Goal: Learn about a topic: Learn about a topic

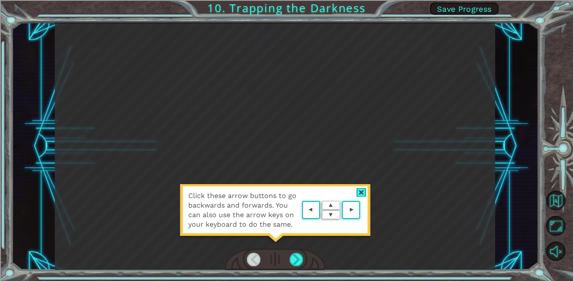
click at [117, 217] on div "Click these arrow buttons to go backwards and forwards. You can also use the ar…" at bounding box center [275, 146] width 440 height 247
click at [359, 192] on div at bounding box center [361, 192] width 10 height 9
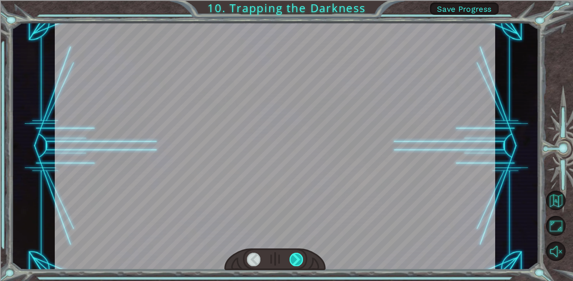
click at [295, 263] on div at bounding box center [296, 259] width 14 height 13
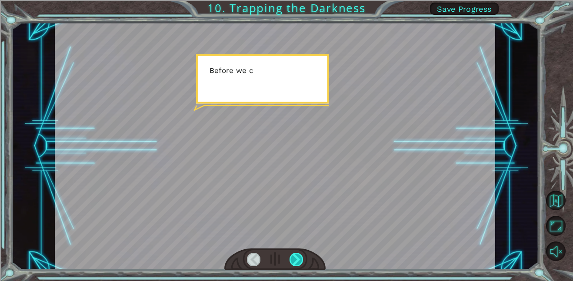
click at [295, 263] on div at bounding box center [296, 259] width 14 height 13
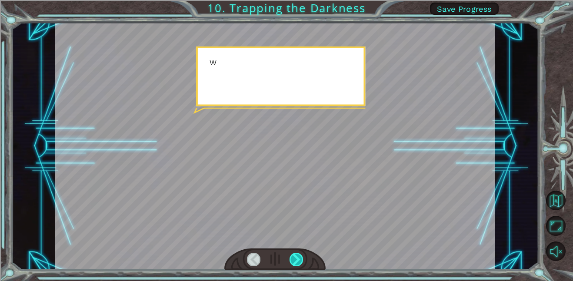
click at [295, 263] on div at bounding box center [296, 259] width 14 height 13
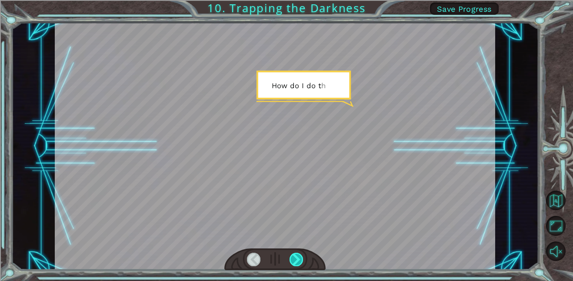
click at [297, 265] on div at bounding box center [296, 259] width 14 height 13
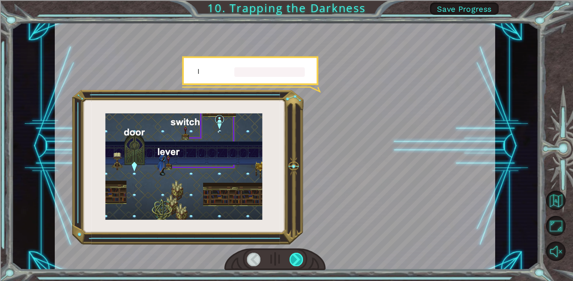
click at [297, 265] on div at bounding box center [296, 259] width 14 height 13
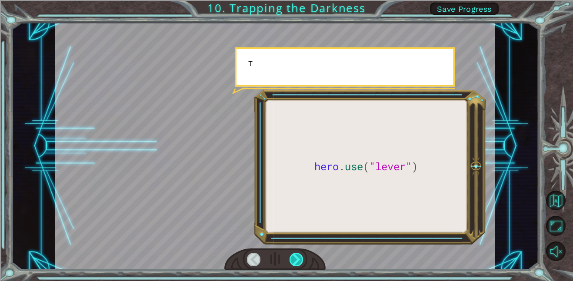
click at [297, 265] on div at bounding box center [296, 259] width 14 height 13
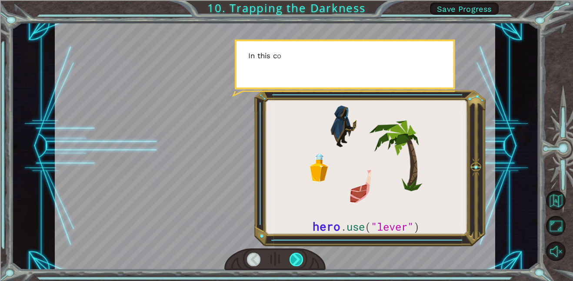
click at [297, 265] on div at bounding box center [296, 259] width 14 height 13
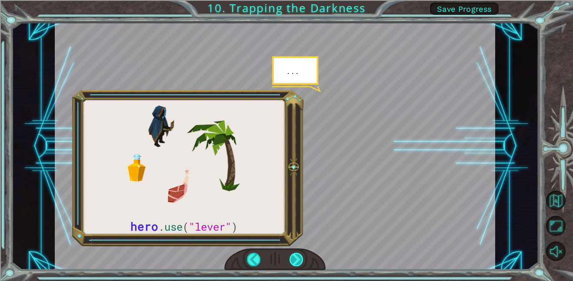
click at [297, 265] on div at bounding box center [296, 259] width 14 height 13
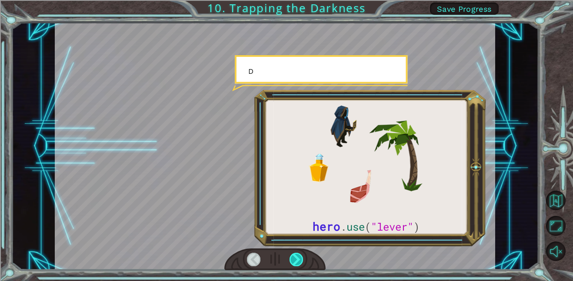
click at [297, 265] on div at bounding box center [296, 259] width 14 height 13
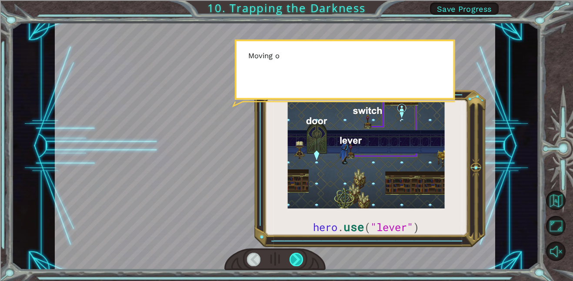
click at [297, 265] on div at bounding box center [296, 259] width 14 height 13
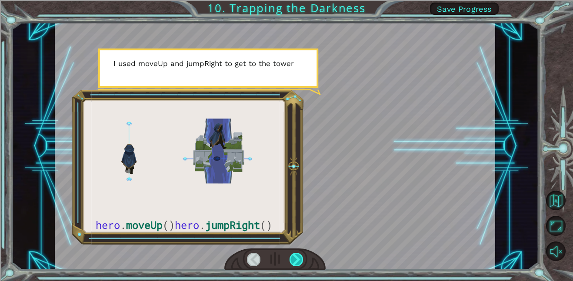
click at [297, 265] on div at bounding box center [296, 259] width 14 height 13
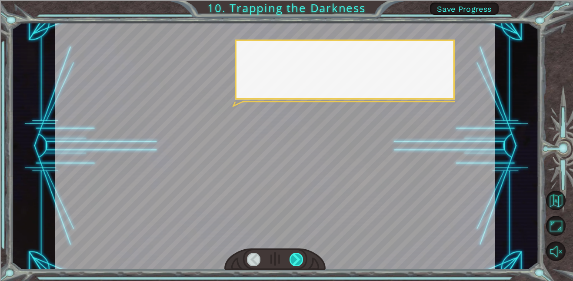
click at [297, 265] on div at bounding box center [296, 259] width 14 height 13
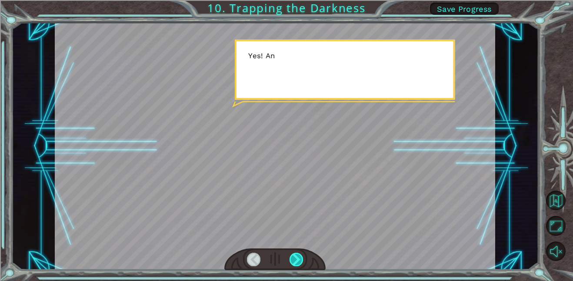
click at [297, 265] on div at bounding box center [296, 259] width 14 height 13
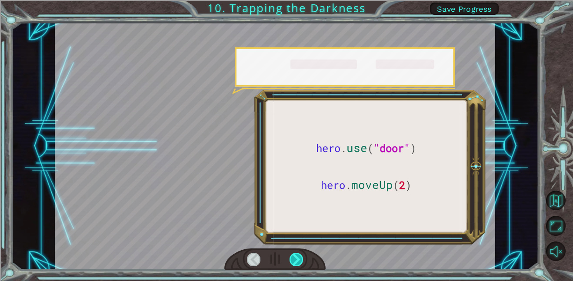
click at [297, 265] on div at bounding box center [296, 259] width 14 height 13
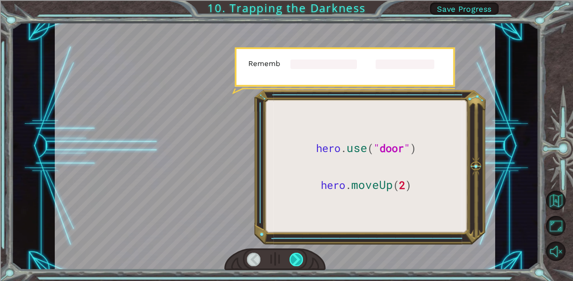
click at [297, 265] on div at bounding box center [296, 259] width 14 height 13
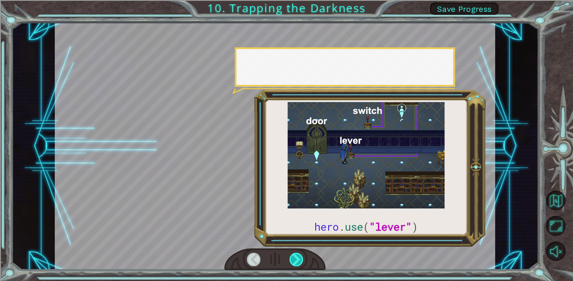
click at [297, 265] on div at bounding box center [296, 259] width 14 height 13
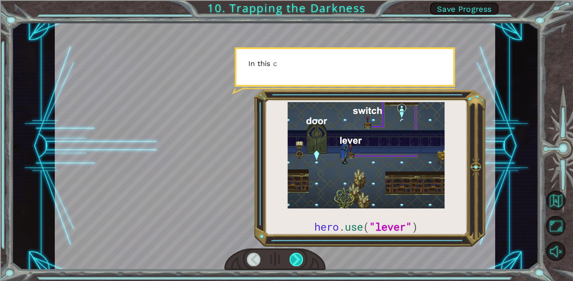
click at [297, 265] on div at bounding box center [296, 259] width 14 height 13
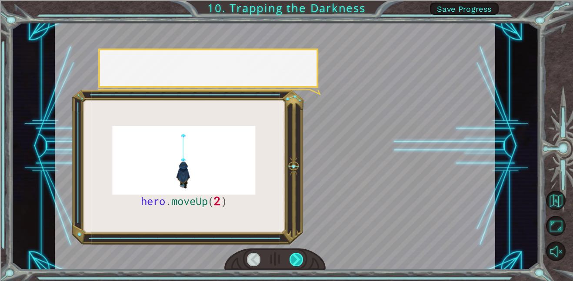
click at [297, 265] on div at bounding box center [296, 259] width 14 height 13
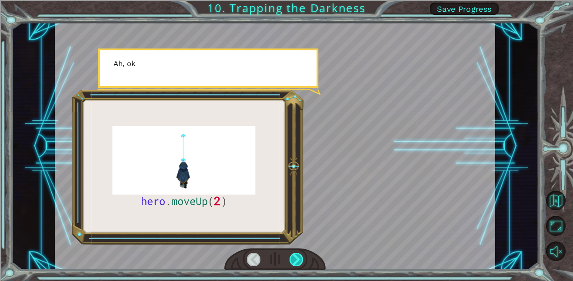
click at [297, 265] on div at bounding box center [296, 259] width 14 height 13
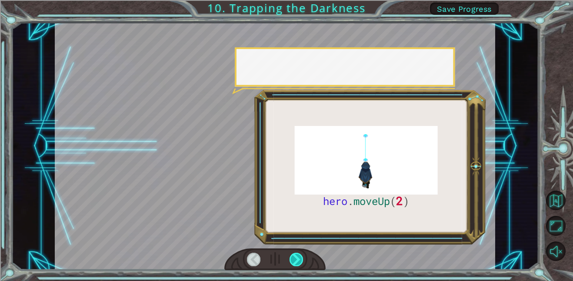
click at [297, 265] on div at bounding box center [296, 259] width 14 height 13
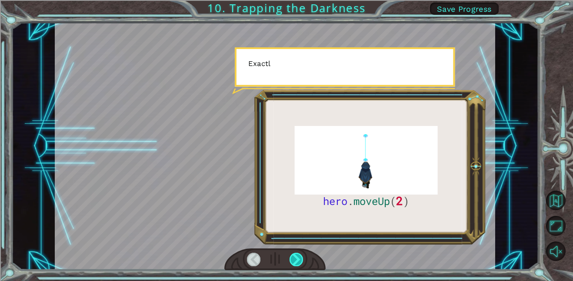
click at [297, 265] on div at bounding box center [296, 259] width 14 height 13
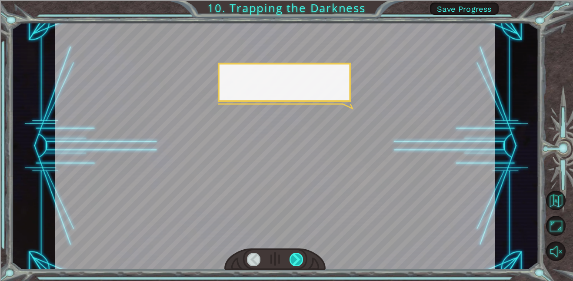
click at [297, 265] on div at bounding box center [296, 259] width 14 height 13
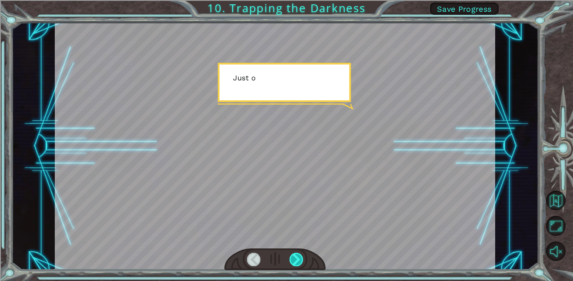
click at [297, 265] on div at bounding box center [296, 259] width 14 height 13
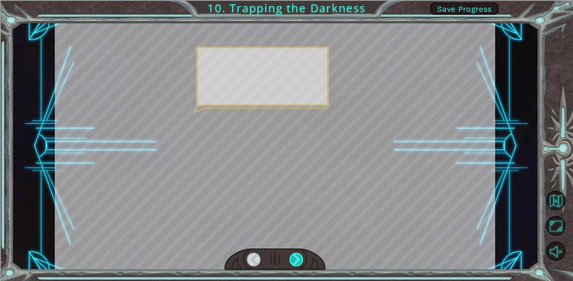
click at [297, 265] on div at bounding box center [296, 259] width 14 height 13
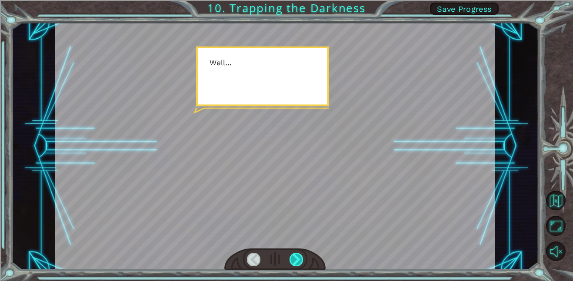
click at [297, 265] on div at bounding box center [296, 259] width 14 height 13
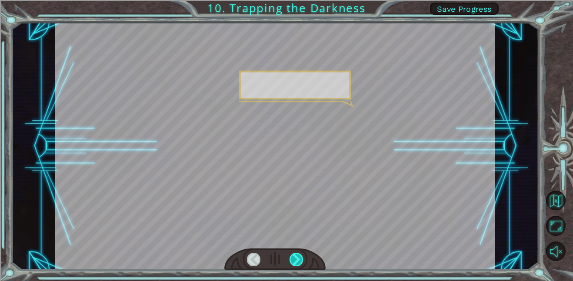
click at [297, 265] on div at bounding box center [296, 259] width 14 height 13
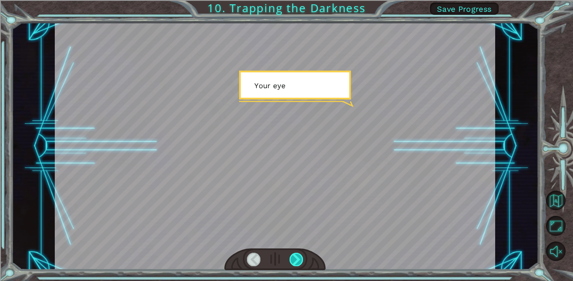
click at [297, 265] on div at bounding box center [296, 259] width 14 height 13
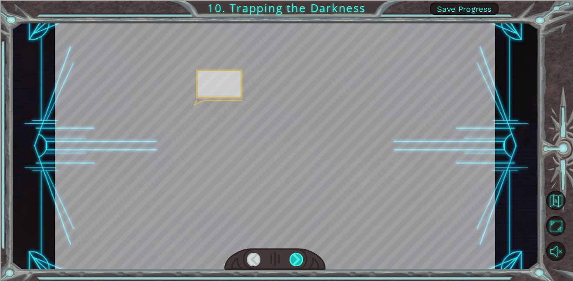
click at [297, 265] on div at bounding box center [296, 259] width 14 height 13
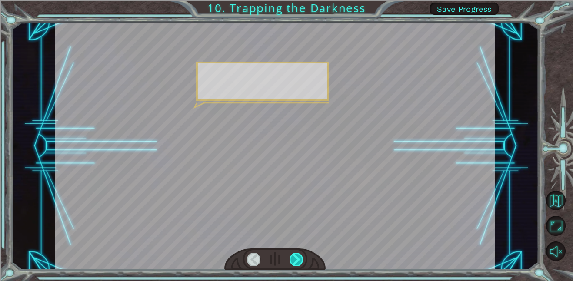
click at [297, 265] on div at bounding box center [296, 259] width 14 height 13
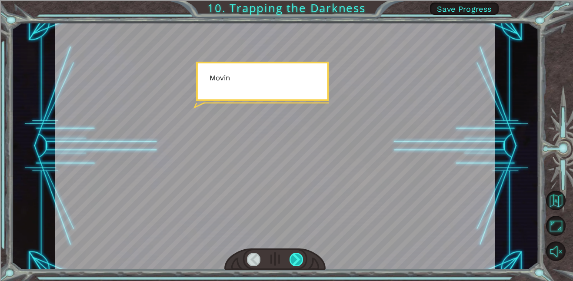
click at [297, 265] on div at bounding box center [296, 259] width 14 height 13
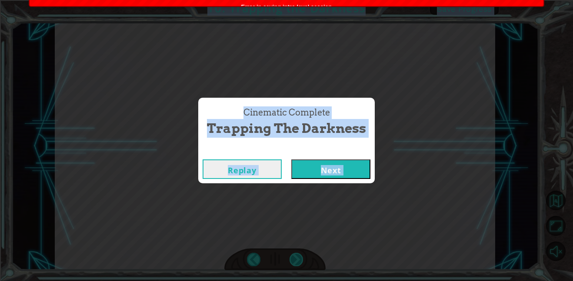
click at [297, 265] on div "Cinematic Complete Trapping the Darkness Replay Next" at bounding box center [286, 140] width 573 height 281
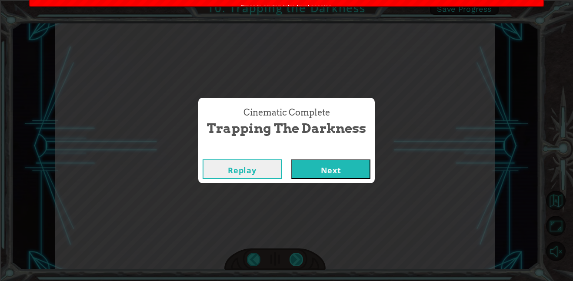
click at [297, 265] on div "Cinematic Complete Trapping the Darkness Replay Next" at bounding box center [286, 140] width 573 height 281
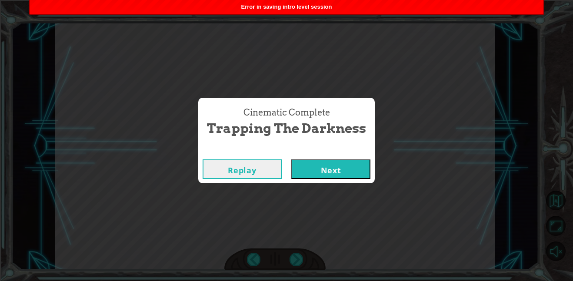
click at [324, 176] on button "Next" at bounding box center [330, 169] width 79 height 20
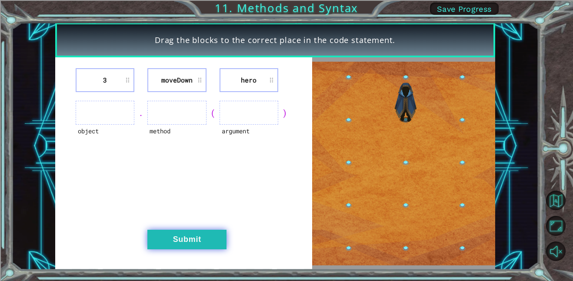
click at [182, 249] on button "Submit" at bounding box center [186, 240] width 79 height 20
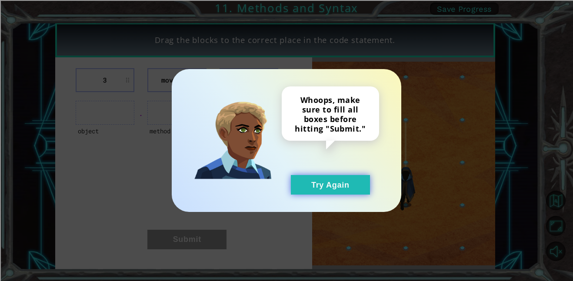
click at [326, 194] on button "Try Again" at bounding box center [330, 185] width 79 height 20
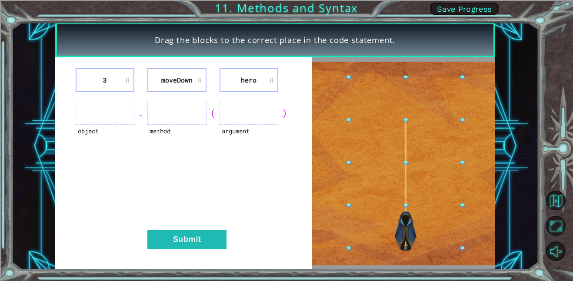
click at [80, 112] on ul at bounding box center [105, 113] width 59 height 24
click at [104, 111] on ul at bounding box center [105, 113] width 59 height 24
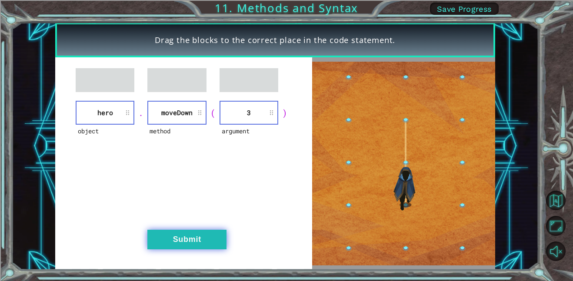
click at [212, 230] on button "Submit" at bounding box center [186, 240] width 79 height 20
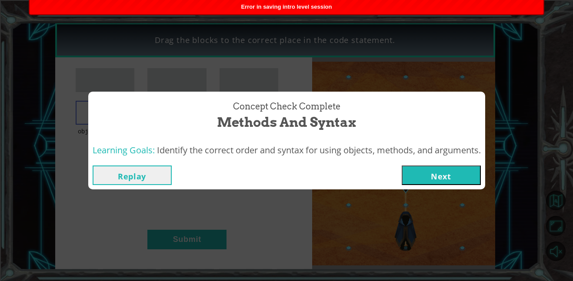
click at [468, 177] on button "Next" at bounding box center [440, 176] width 79 height 20
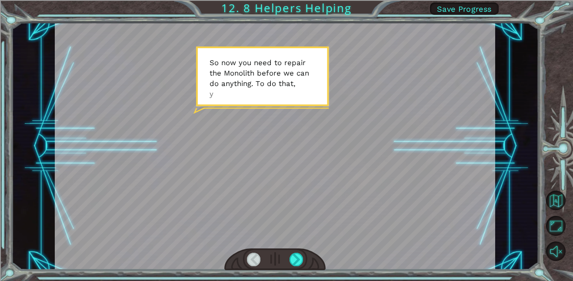
click at [291, 250] on div at bounding box center [274, 260] width 101 height 22
click at [294, 253] on div at bounding box center [296, 259] width 14 height 13
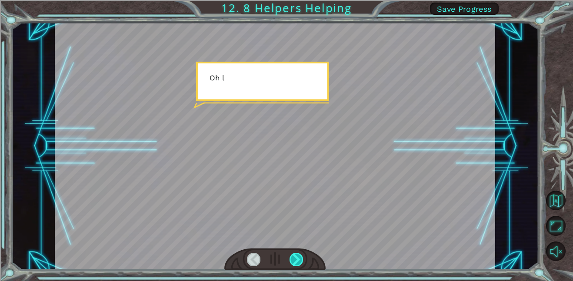
click at [294, 253] on div at bounding box center [296, 259] width 14 height 13
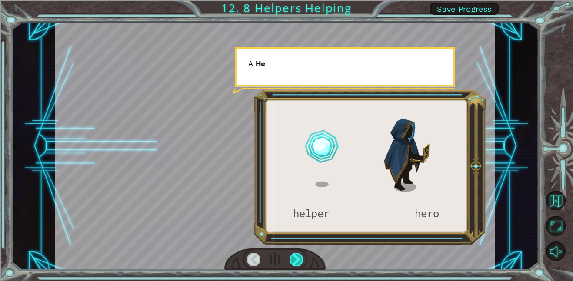
click at [294, 253] on div at bounding box center [296, 259] width 14 height 13
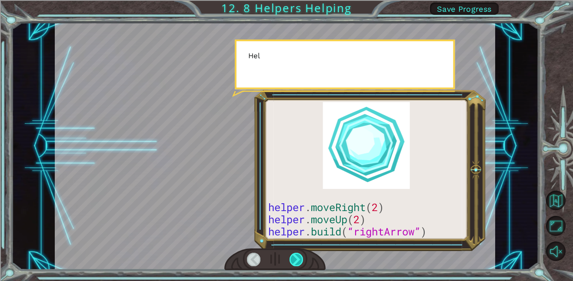
click at [294, 253] on div at bounding box center [296, 259] width 14 height 13
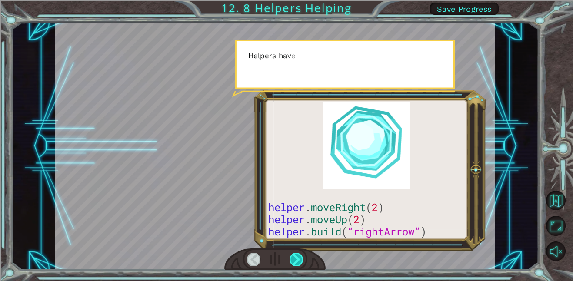
click at [294, 253] on div at bounding box center [296, 259] width 14 height 13
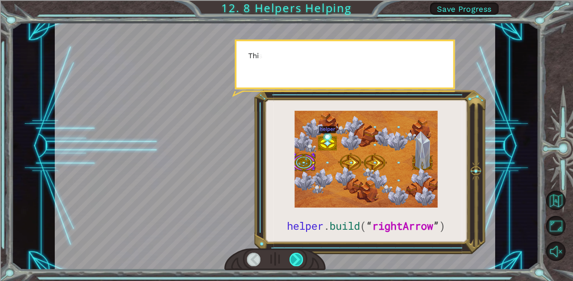
click at [294, 253] on div at bounding box center [296, 259] width 14 height 13
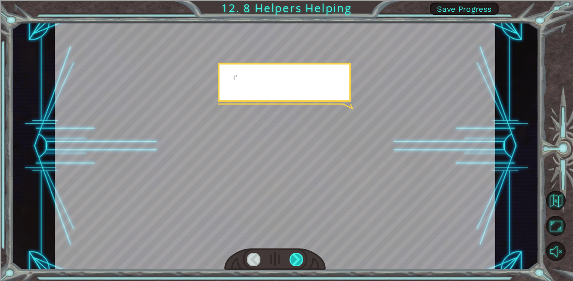
click at [294, 253] on div at bounding box center [296, 259] width 14 height 13
click at [299, 256] on div at bounding box center [296, 259] width 14 height 13
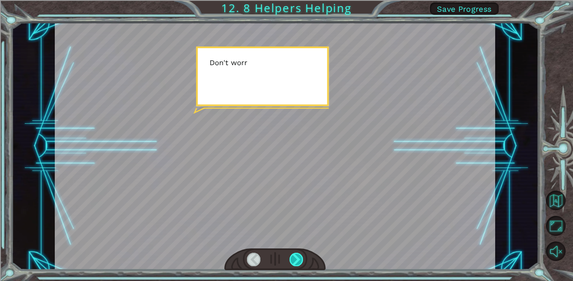
click at [299, 256] on div at bounding box center [296, 259] width 14 height 13
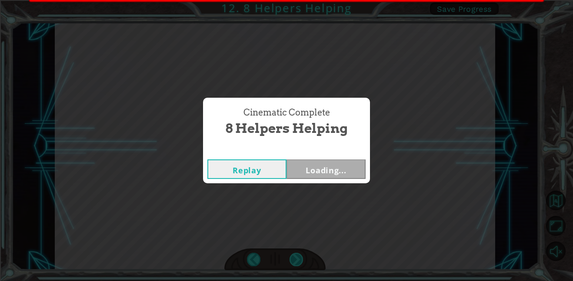
click at [299, 256] on div "Cinematic Complete 8 Helpers Helping Replay Loading..." at bounding box center [286, 140] width 573 height 281
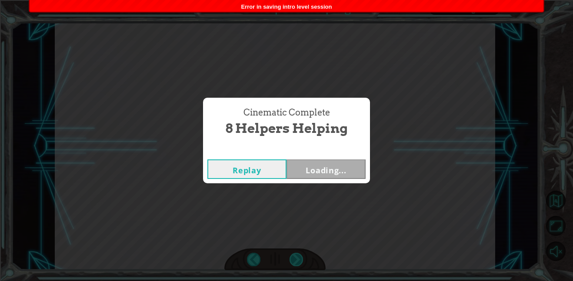
click at [299, 256] on div "Cinematic Complete 8 Helpers Helping Replay Loading..." at bounding box center [286, 140] width 573 height 281
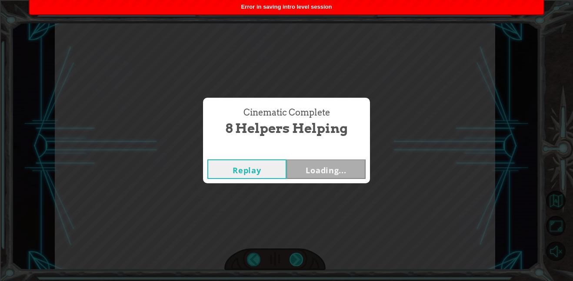
click at [299, 256] on div "Cinematic Complete 8 Helpers Helping Replay Loading..." at bounding box center [286, 140] width 573 height 281
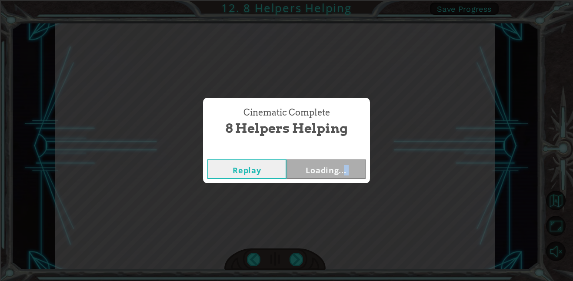
click at [300, 256] on div "Cinematic Complete 8 Helpers Helping Replay Loading..." at bounding box center [286, 140] width 573 height 281
click at [307, 190] on div "Cinematic Complete 8 Helpers Helping Replay Loading..." at bounding box center [286, 140] width 573 height 281
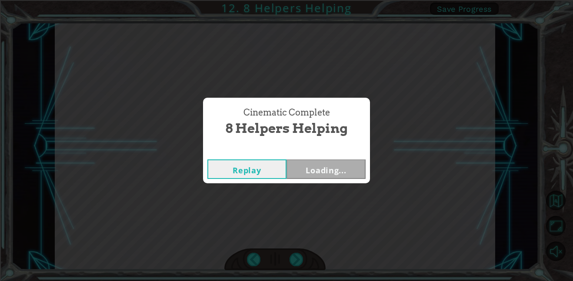
click at [262, 175] on button "Replay" at bounding box center [246, 169] width 79 height 20
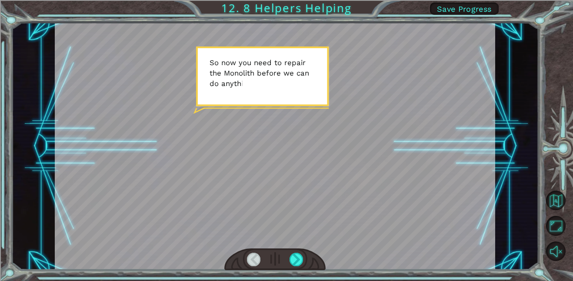
click at [303, 258] on div at bounding box center [274, 260] width 101 height 22
click at [301, 259] on div at bounding box center [296, 259] width 14 height 13
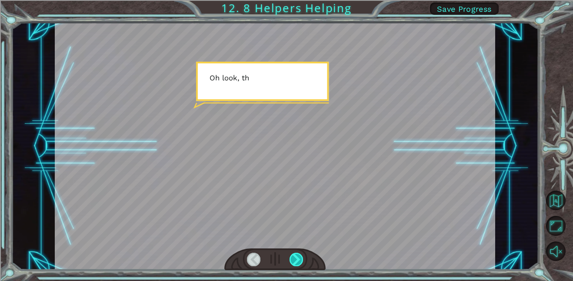
click at [301, 259] on div at bounding box center [296, 259] width 14 height 13
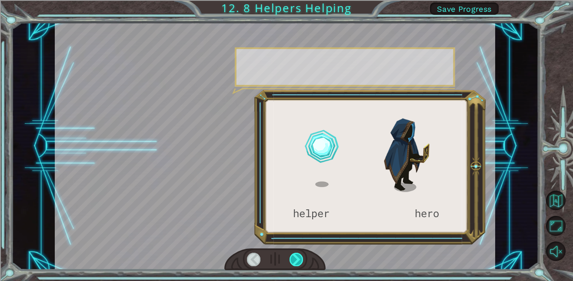
click at [301, 259] on div at bounding box center [296, 259] width 14 height 13
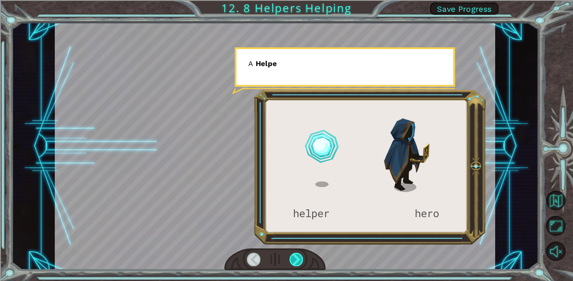
click at [301, 259] on div at bounding box center [296, 259] width 14 height 13
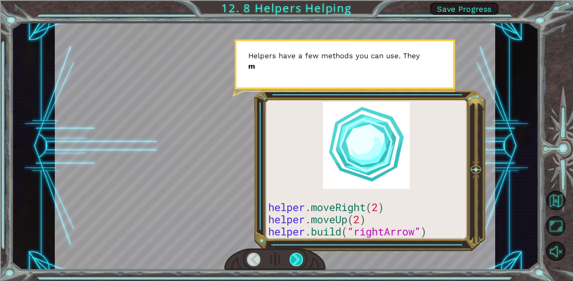
click at [301, 259] on div at bounding box center [296, 259] width 14 height 13
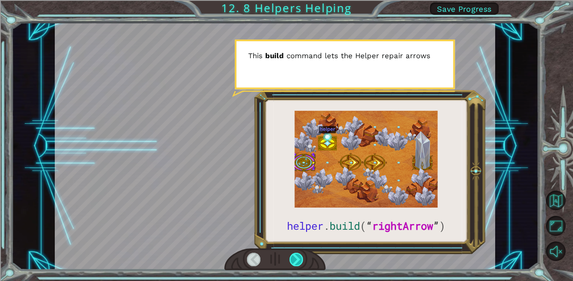
click at [301, 259] on div at bounding box center [296, 259] width 14 height 13
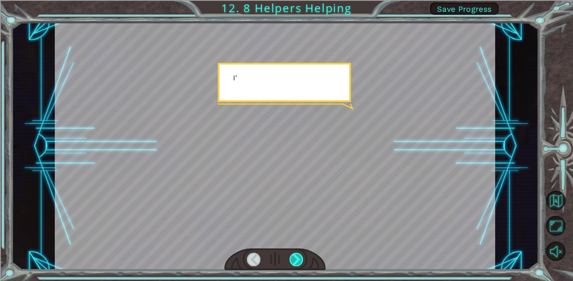
click at [301, 259] on div at bounding box center [296, 259] width 14 height 13
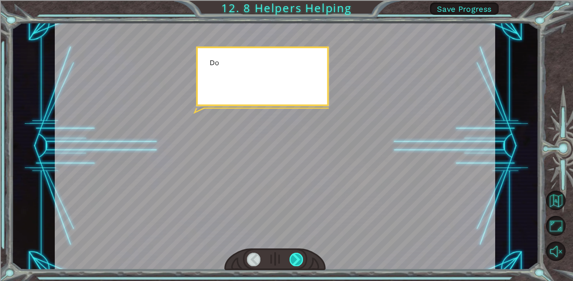
click at [301, 259] on div at bounding box center [296, 259] width 14 height 13
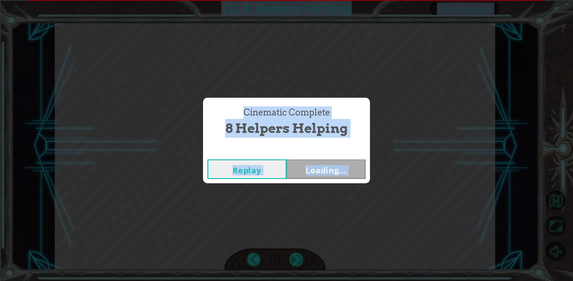
click at [301, 259] on div "Cinematic Complete 8 Helpers Helping Replay Loading..." at bounding box center [286, 140] width 573 height 281
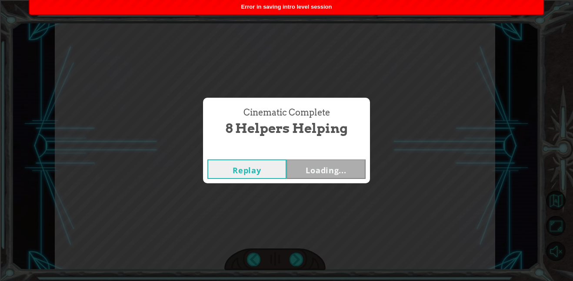
click at [268, 166] on button "Replay" at bounding box center [246, 169] width 79 height 20
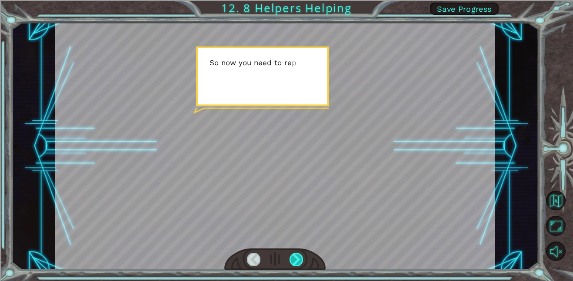
click at [300, 262] on div at bounding box center [296, 259] width 14 height 13
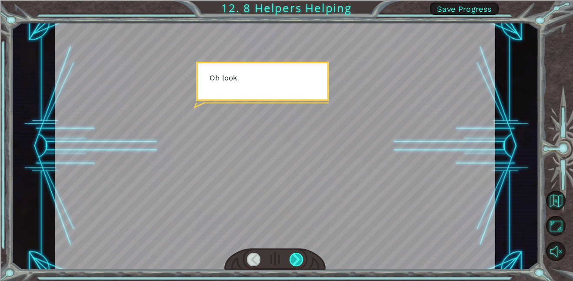
click at [300, 262] on div at bounding box center [296, 259] width 14 height 13
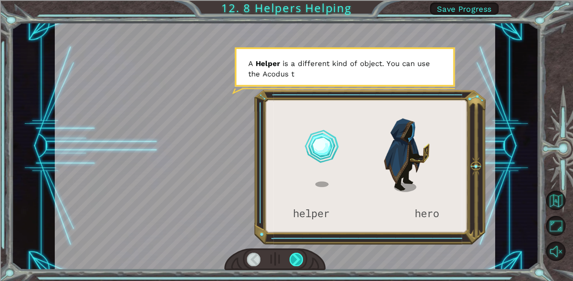
click at [300, 262] on div at bounding box center [296, 259] width 14 height 13
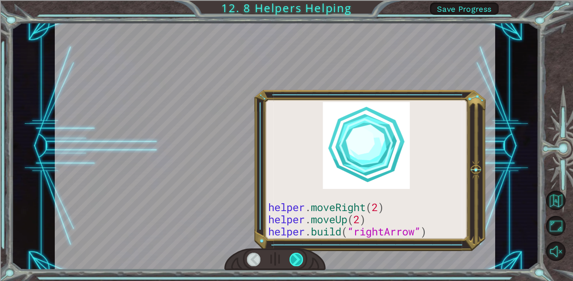
click at [300, 262] on div at bounding box center [296, 259] width 14 height 13
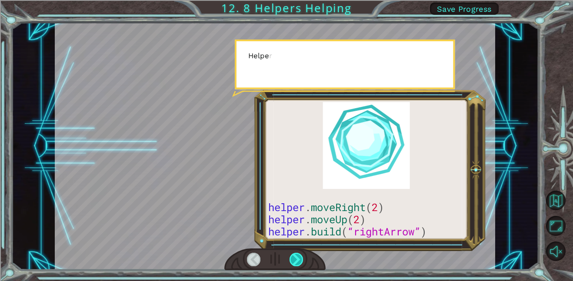
click at [300, 262] on div at bounding box center [296, 259] width 14 height 13
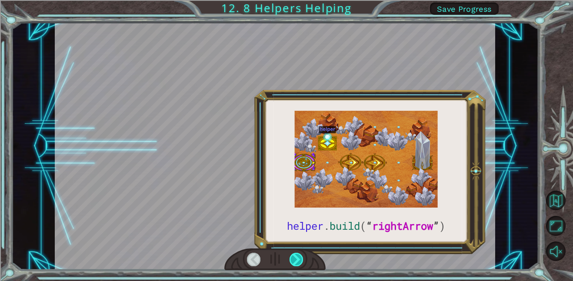
click at [300, 262] on div at bounding box center [296, 259] width 14 height 13
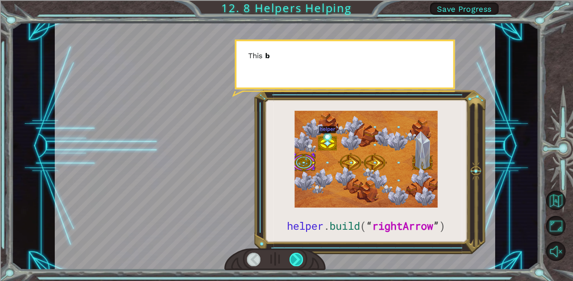
click at [300, 262] on div at bounding box center [296, 259] width 14 height 13
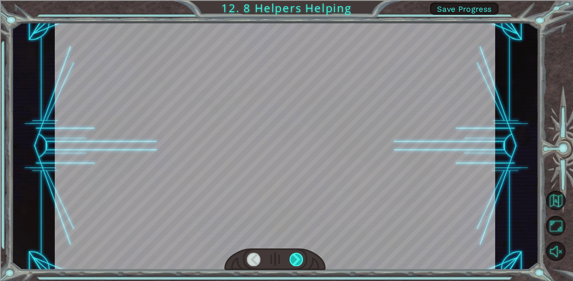
click at [300, 262] on div at bounding box center [296, 259] width 14 height 13
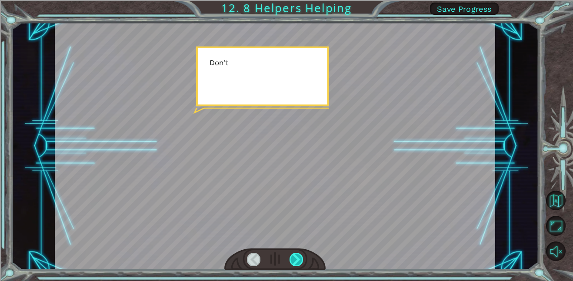
click at [300, 262] on div at bounding box center [296, 259] width 14 height 13
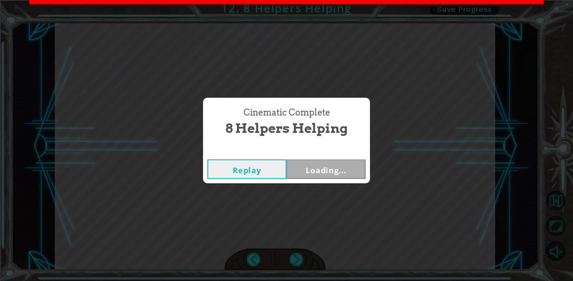
click at [298, 261] on div "Cinematic Complete 8 Helpers Helping Replay Loading..." at bounding box center [286, 140] width 573 height 281
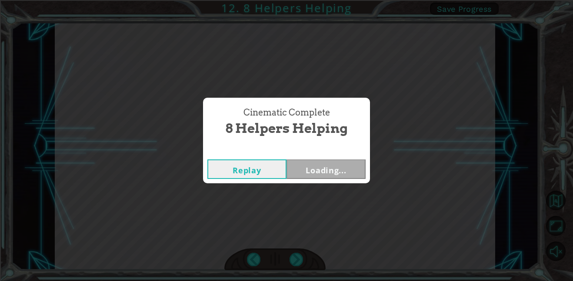
click at [439, 160] on div "Cinematic Complete 8 Helpers Helping Replay Loading..." at bounding box center [286, 140] width 573 height 281
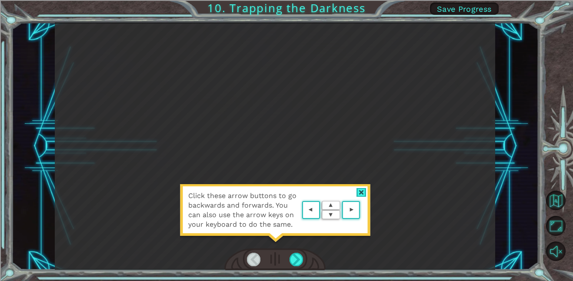
click at [281, 68] on div "Click these arrow buttons to go backwards and forwards. You can also use the ar…" at bounding box center [275, 146] width 440 height 247
click at [362, 210] on area at bounding box center [362, 210] width 0 height 0
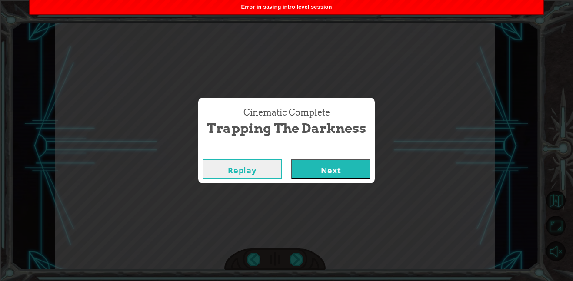
click at [346, 176] on button "Next" at bounding box center [330, 169] width 79 height 20
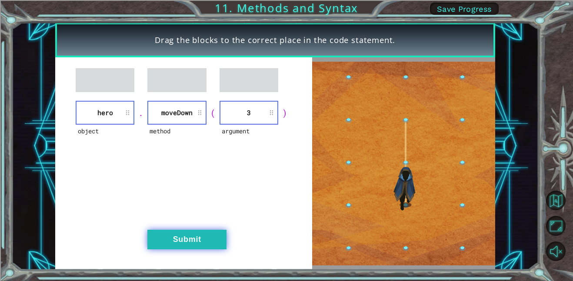
click at [162, 232] on button "Submit" at bounding box center [186, 240] width 79 height 20
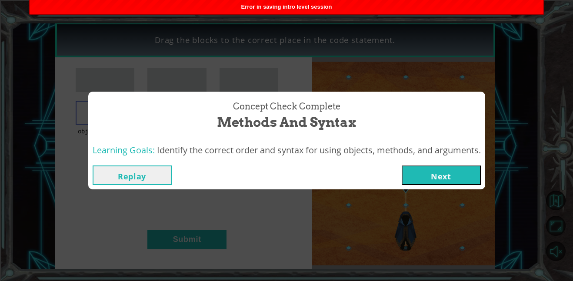
click at [450, 174] on button "Next" at bounding box center [440, 176] width 79 height 20
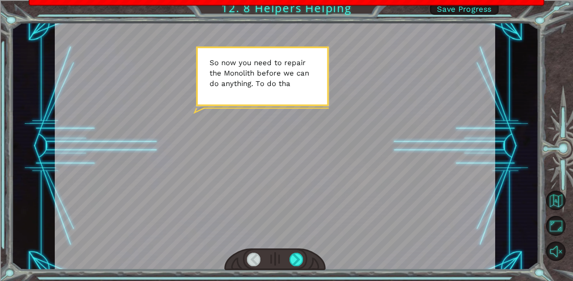
click at [318, 42] on div at bounding box center [275, 146] width 440 height 247
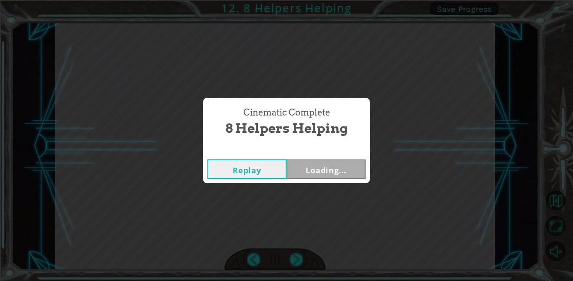
click at [361, 86] on div "Cinematic Complete 8 Helpers Helping Replay Loading..." at bounding box center [286, 140] width 573 height 281
click at [296, 147] on div "Cinematic Complete" at bounding box center [286, 150] width 167 height 9
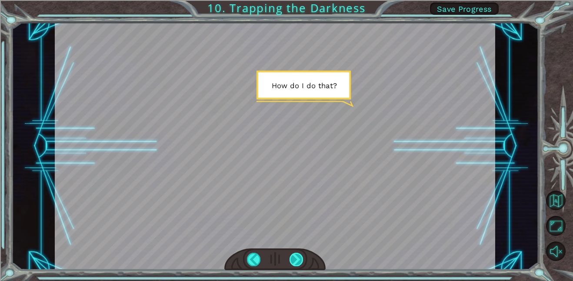
click at [300, 262] on div at bounding box center [296, 259] width 14 height 13
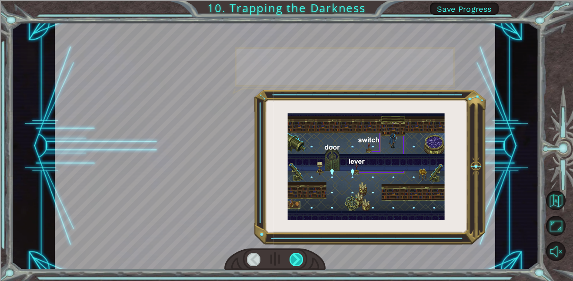
click at [300, 262] on div at bounding box center [296, 259] width 14 height 13
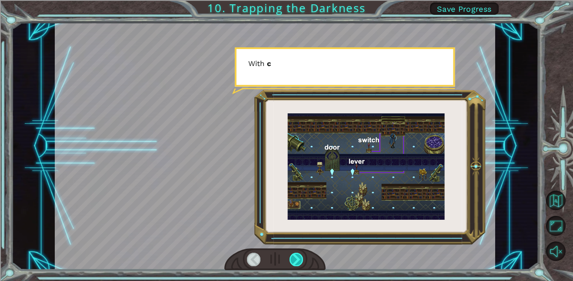
click at [300, 262] on div at bounding box center [296, 259] width 14 height 13
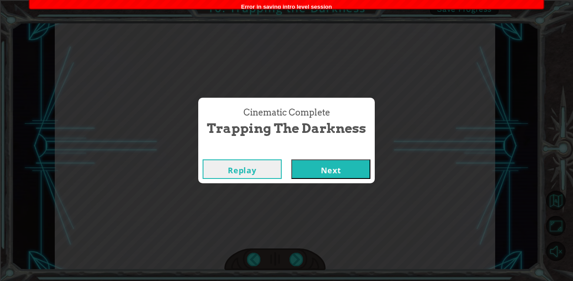
click at [343, 167] on button "Next" at bounding box center [330, 169] width 79 height 20
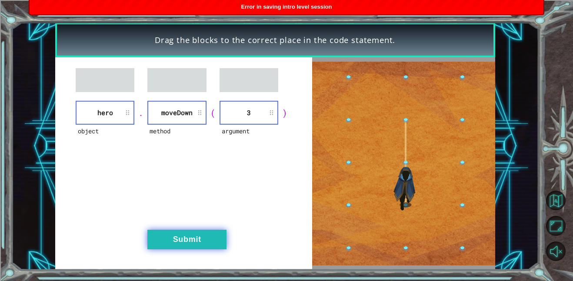
click at [210, 243] on button "Submit" at bounding box center [186, 240] width 79 height 20
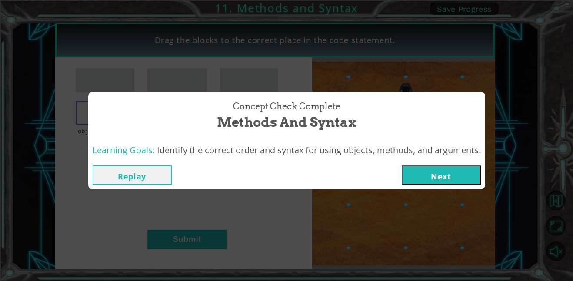
click at [446, 167] on button "Next" at bounding box center [440, 176] width 79 height 20
